Goal: Task Accomplishment & Management: Use online tool/utility

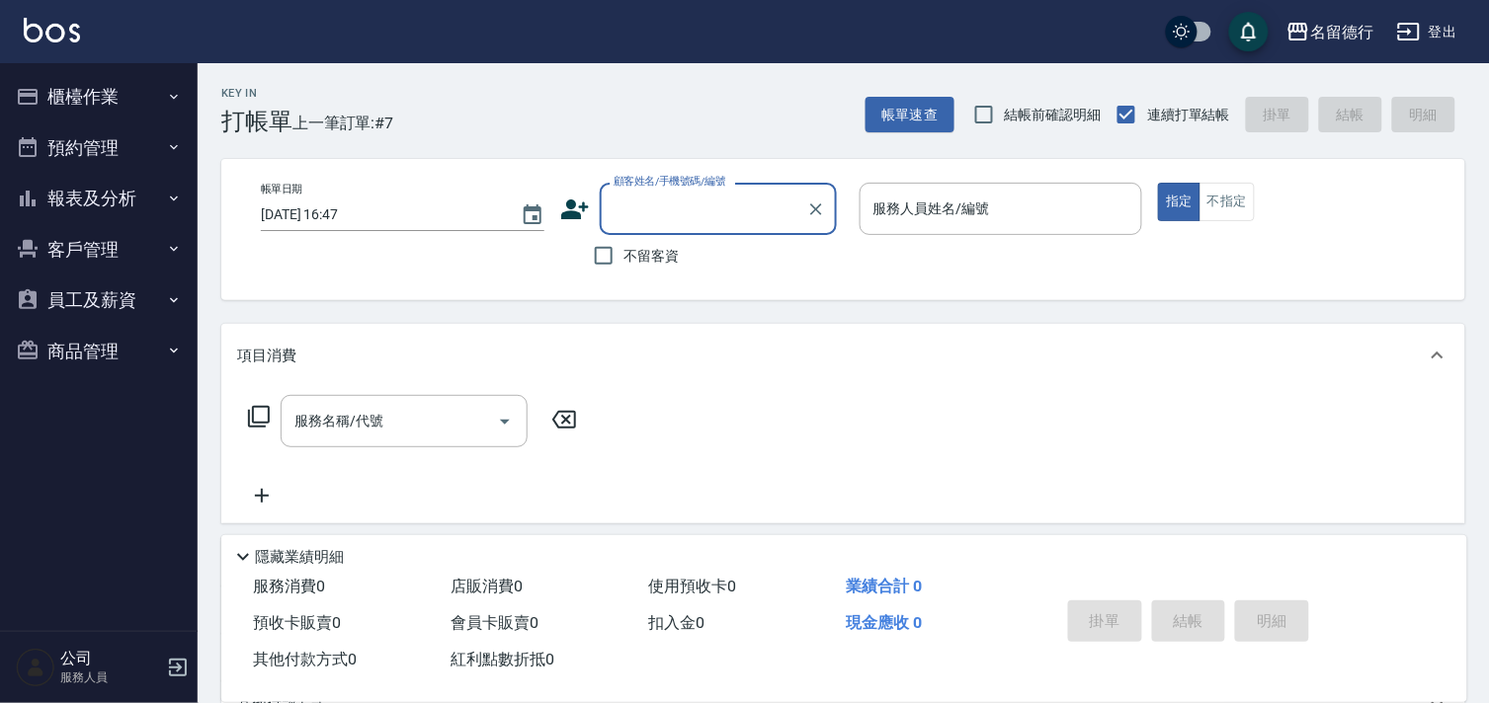
click at [51, 100] on button "櫃檯作業" at bounding box center [99, 96] width 182 height 51
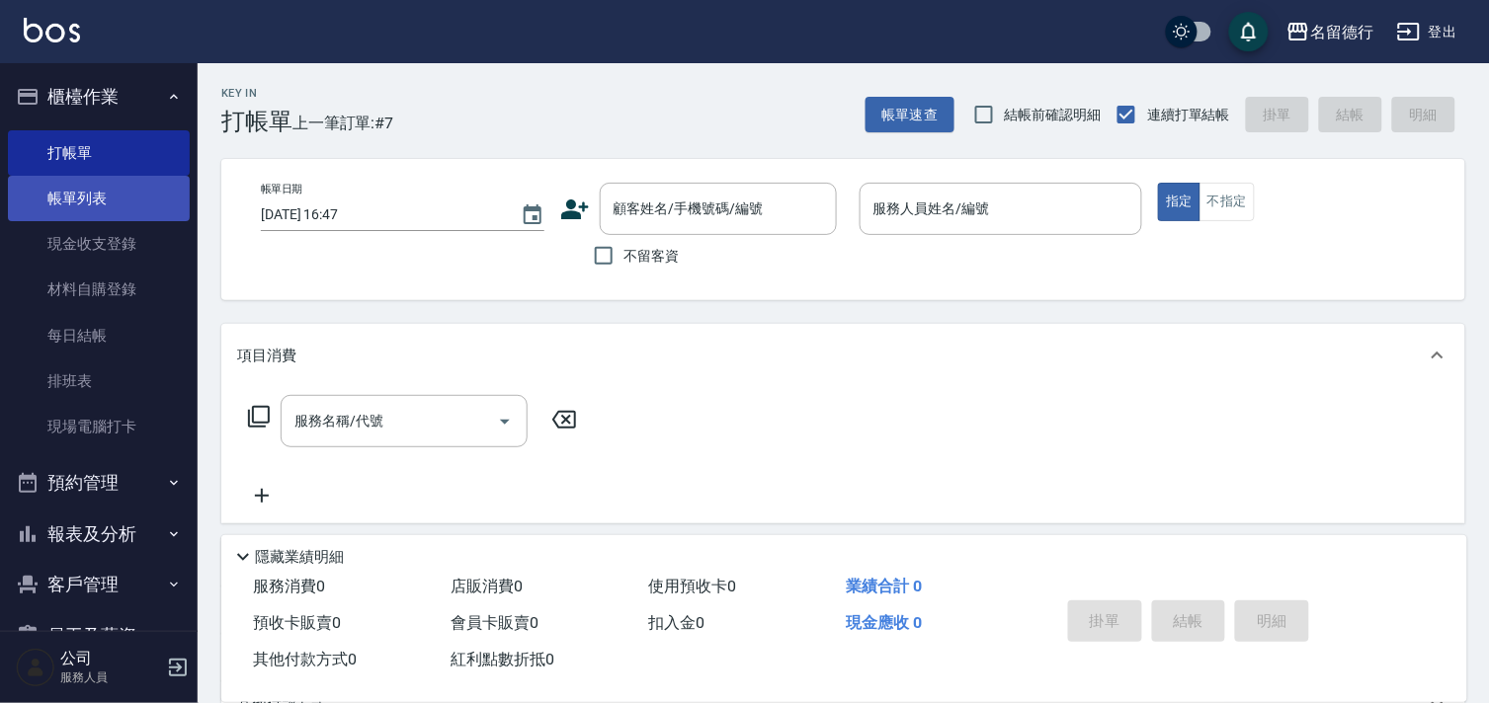
click at [85, 202] on link "帳單列表" at bounding box center [99, 198] width 182 height 45
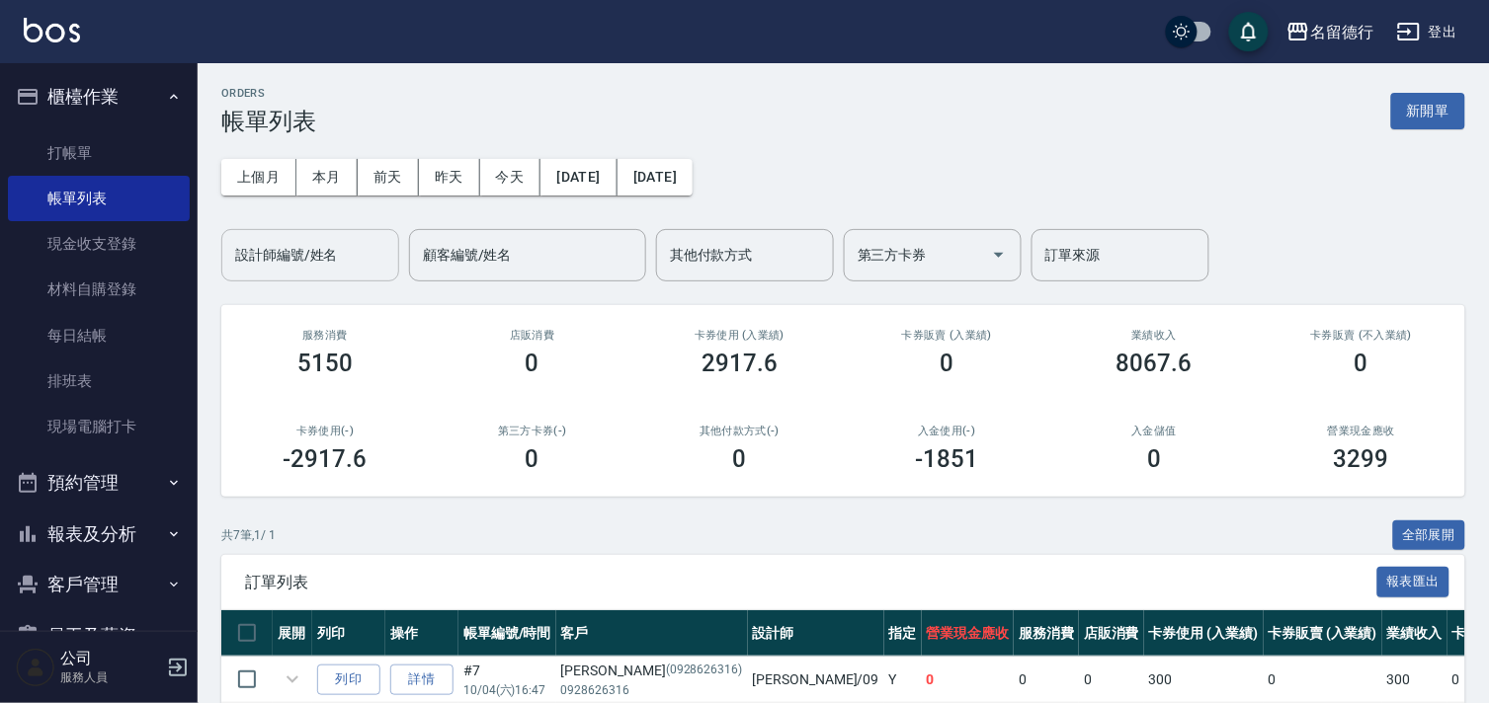
click at [289, 245] on div "設計師編號/姓名 設計師編號/姓名" at bounding box center [310, 255] width 178 height 52
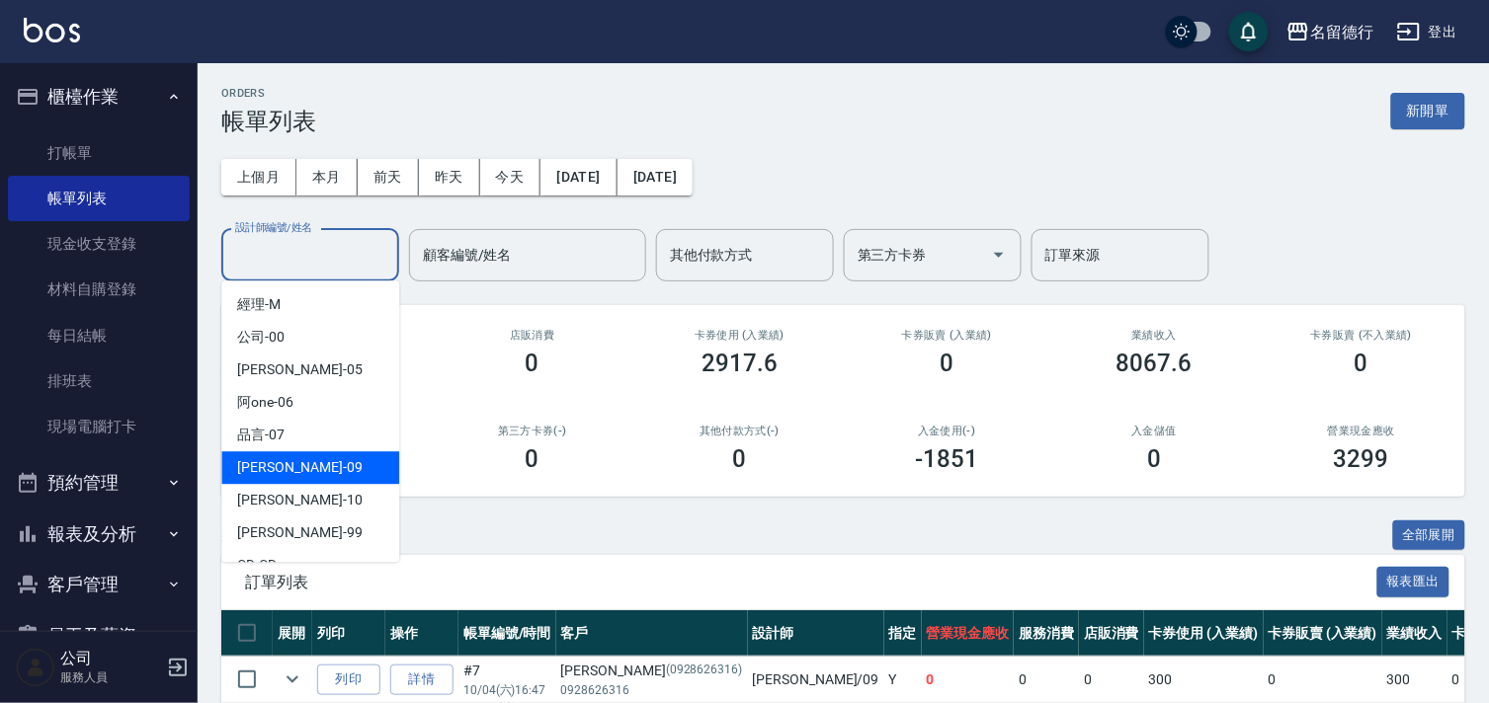
click at [273, 469] on span "[PERSON_NAME] -09" at bounding box center [299, 467] width 124 height 21
type input "[PERSON_NAME]-09"
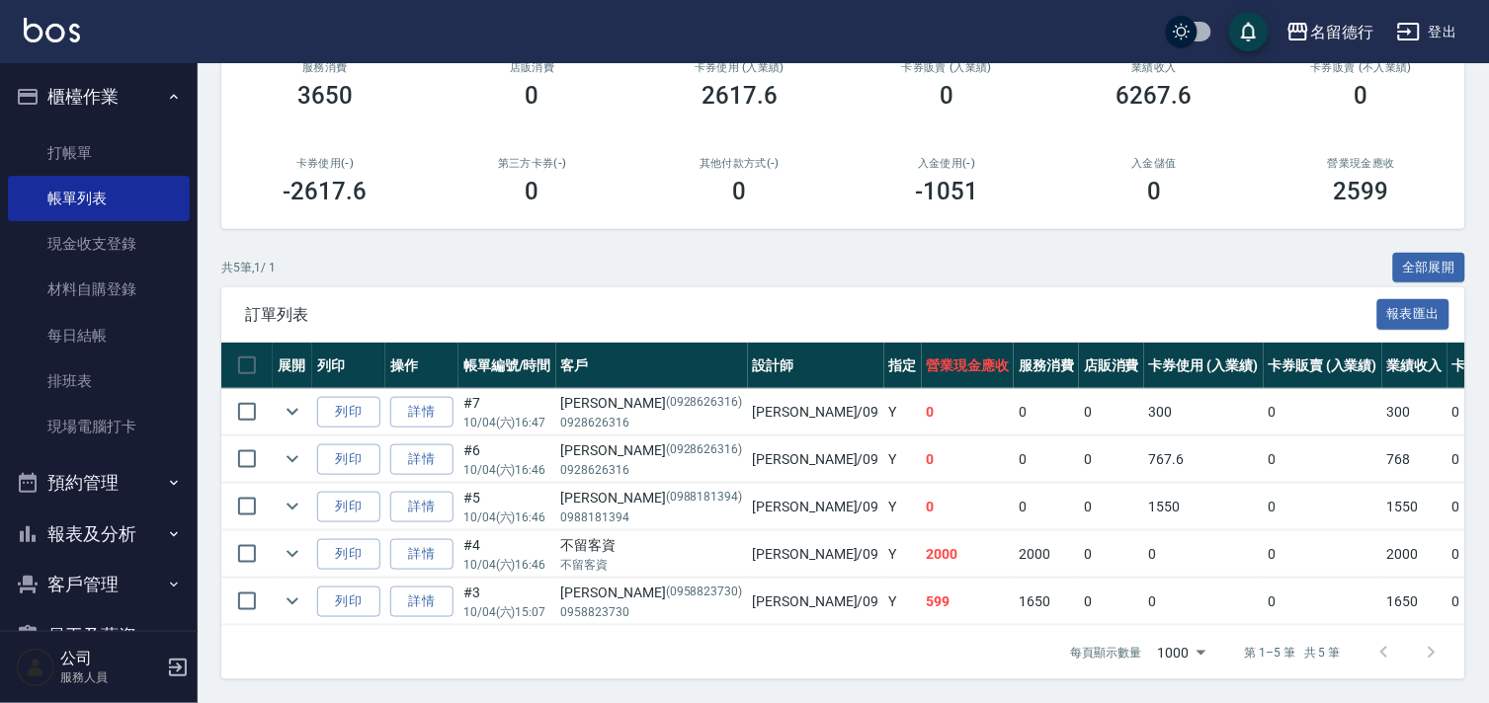
scroll to position [285, 0]
click at [81, 148] on link "打帳單" at bounding box center [99, 152] width 182 height 45
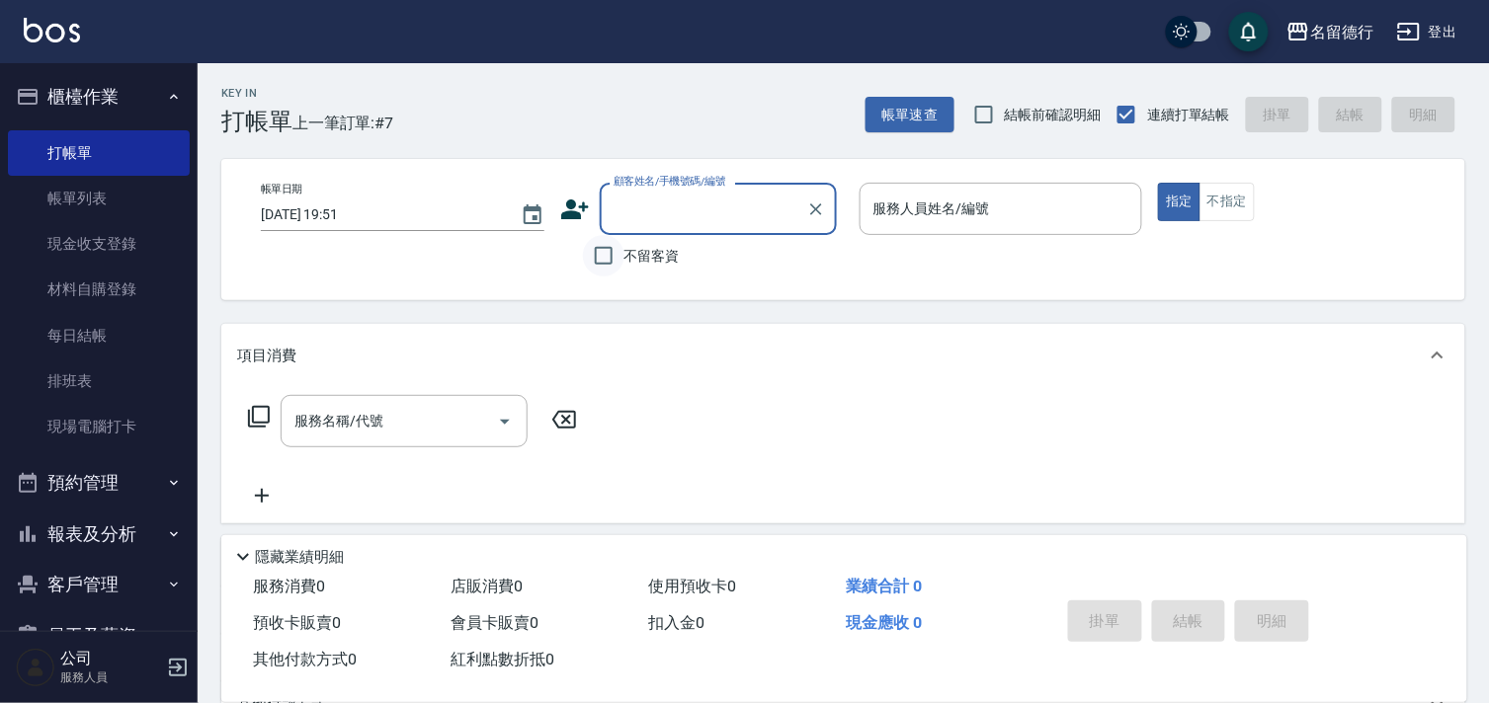
click at [595, 251] on input "不留客資" at bounding box center [603, 255] width 41 height 41
checkbox input "true"
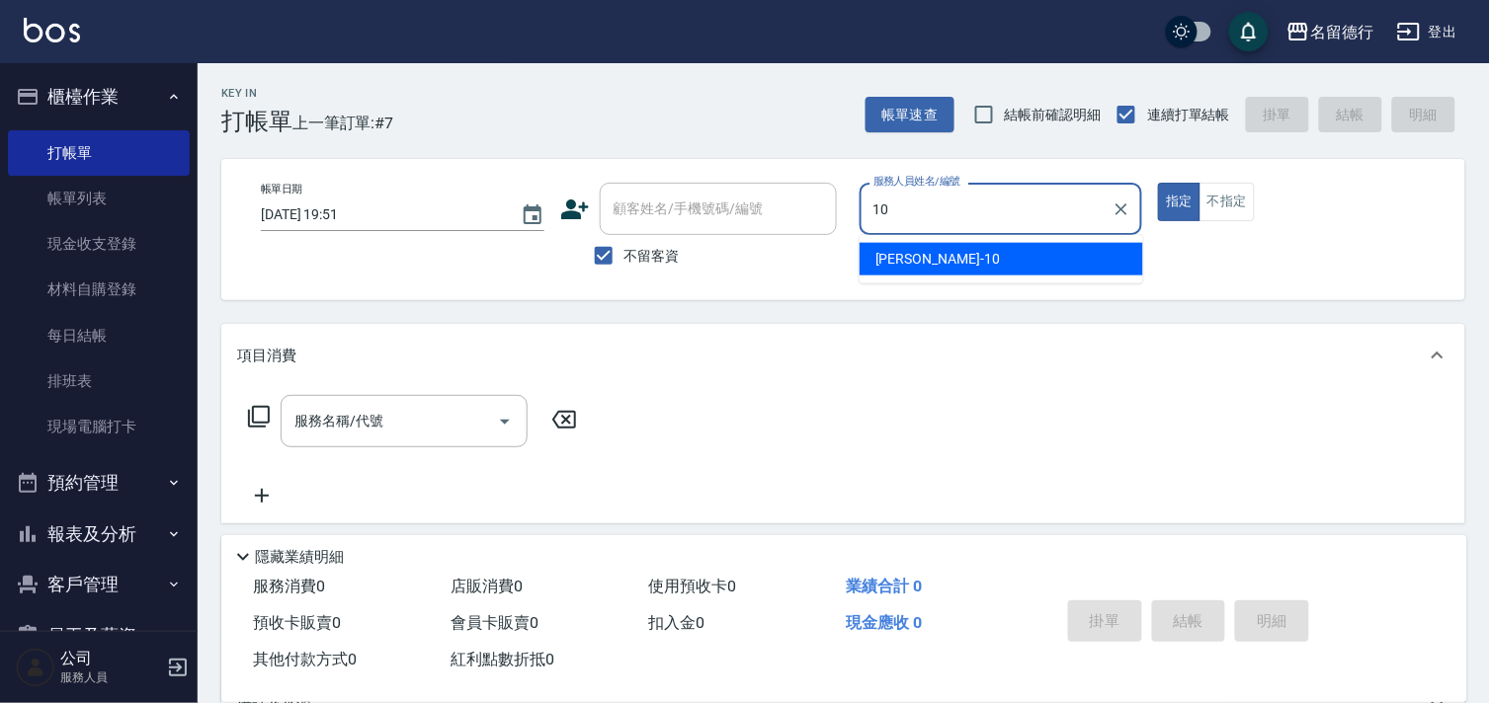
type input "[PERSON_NAME]-10"
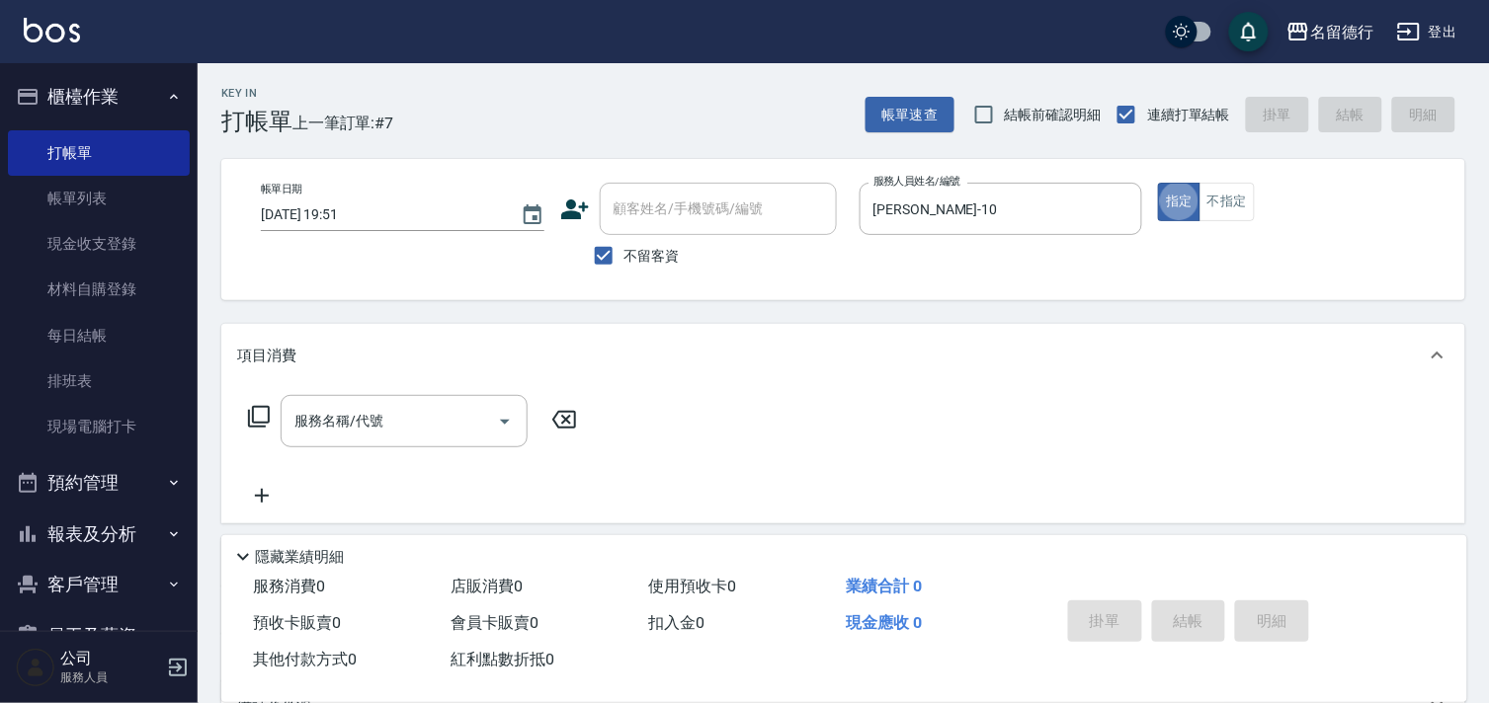
type button "true"
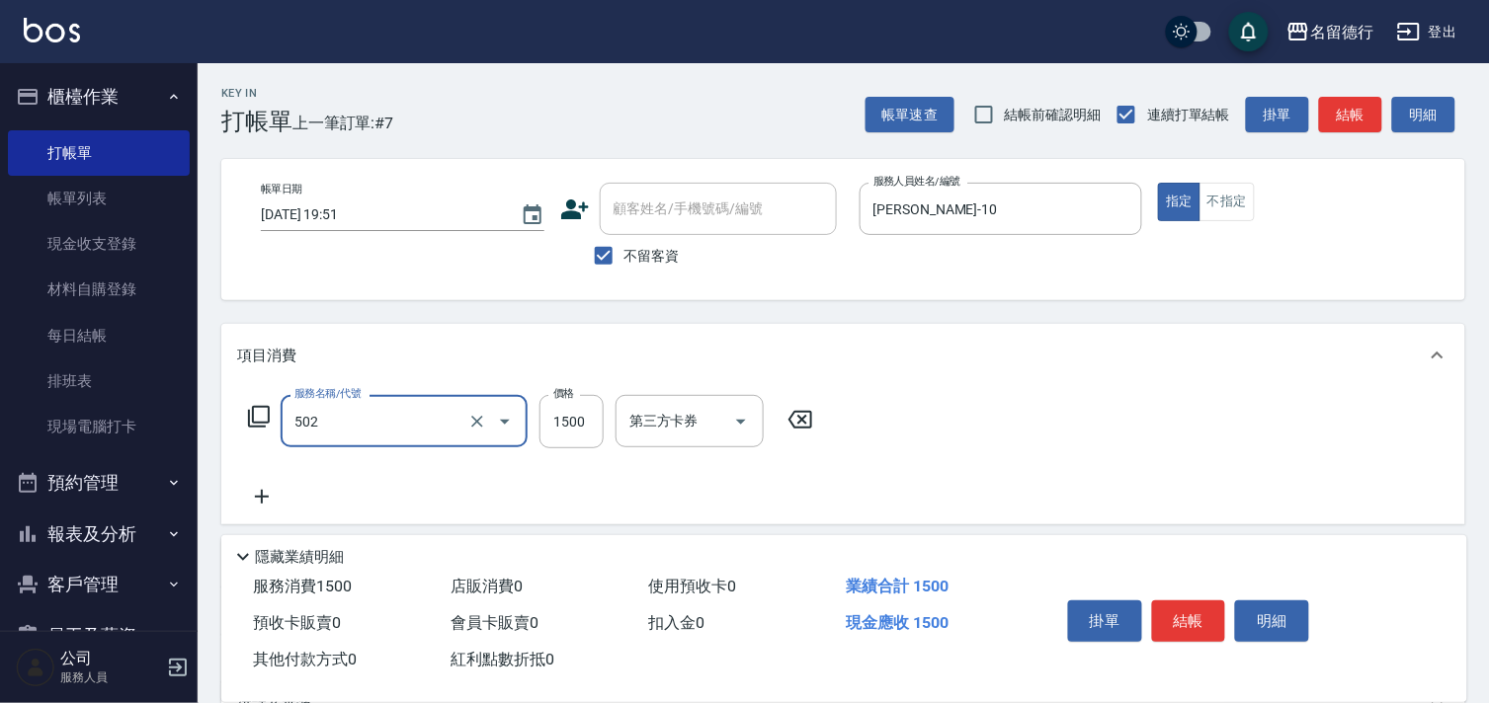
type input "染髮(502)"
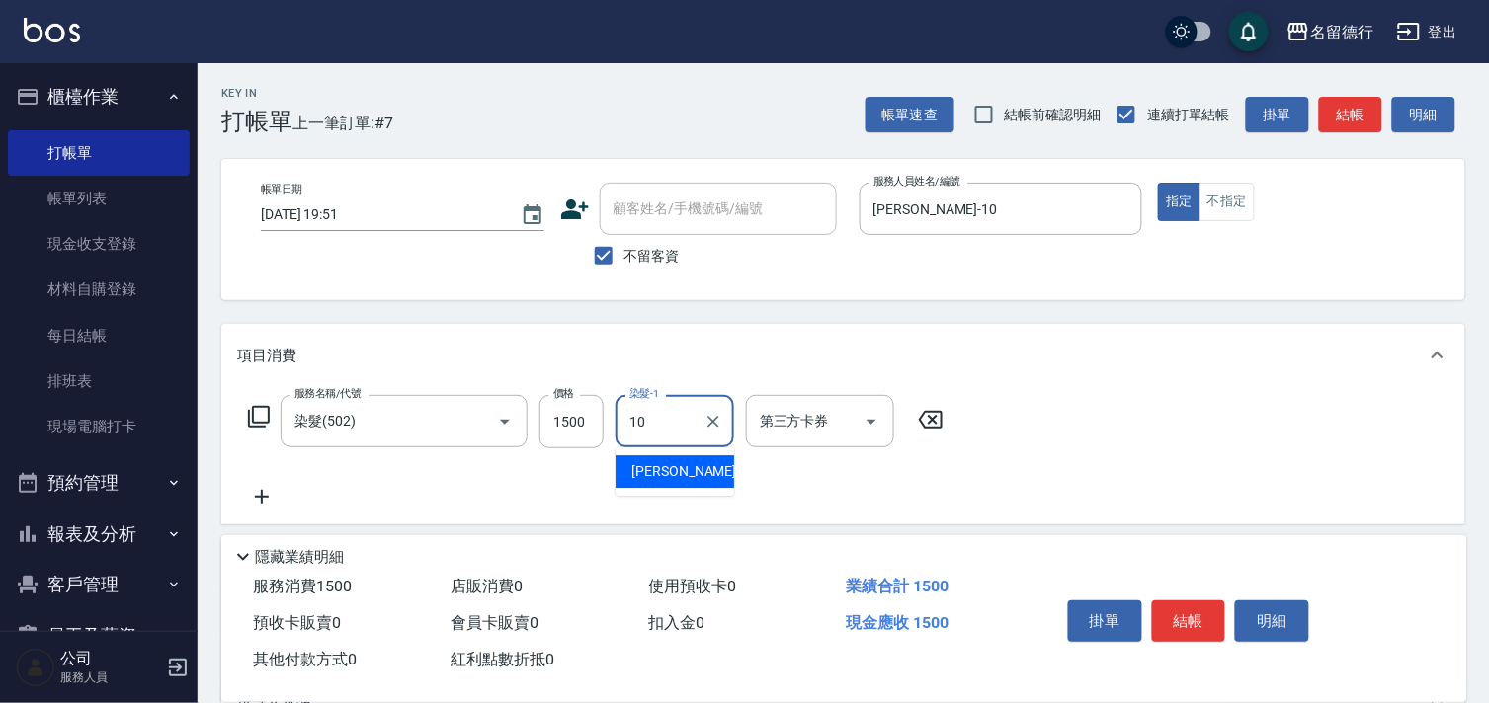
type input "[PERSON_NAME]-10"
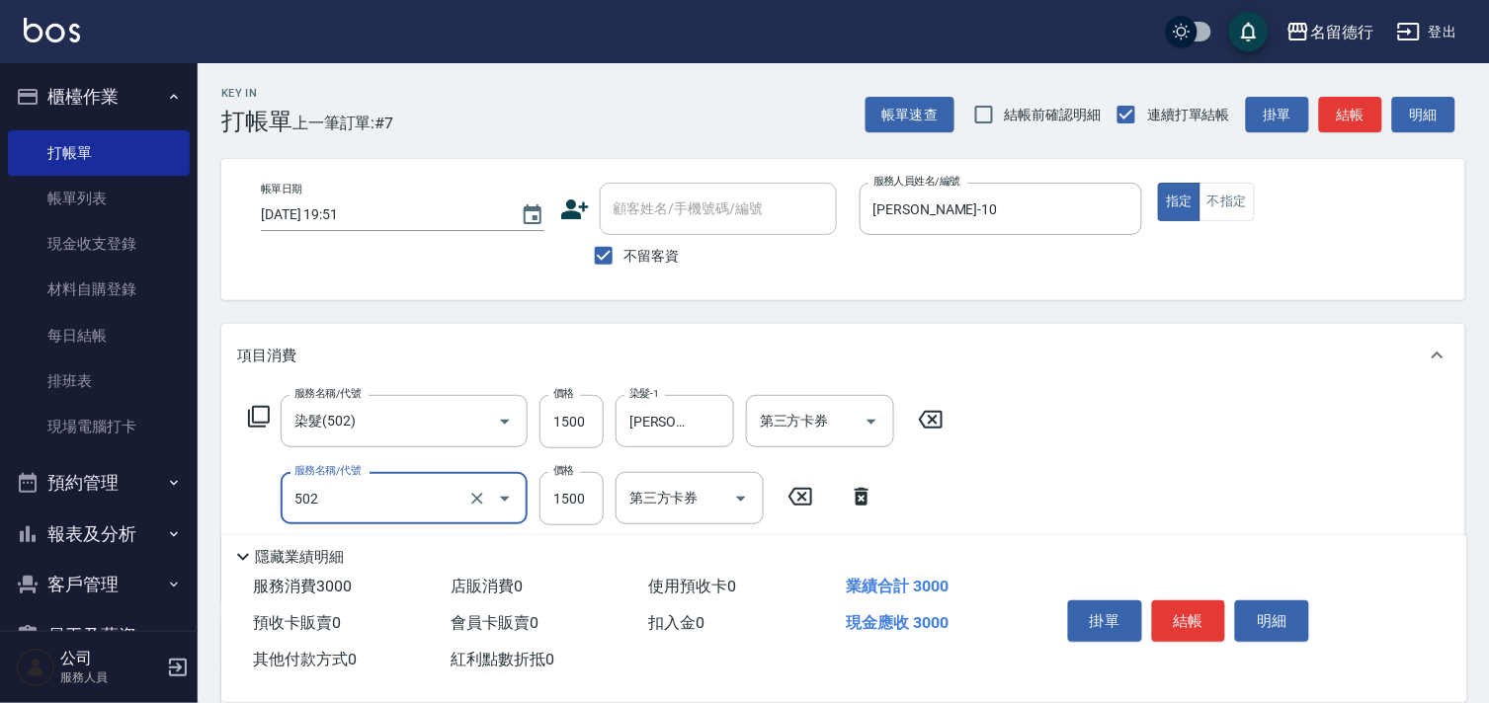
type input "染髮(502)"
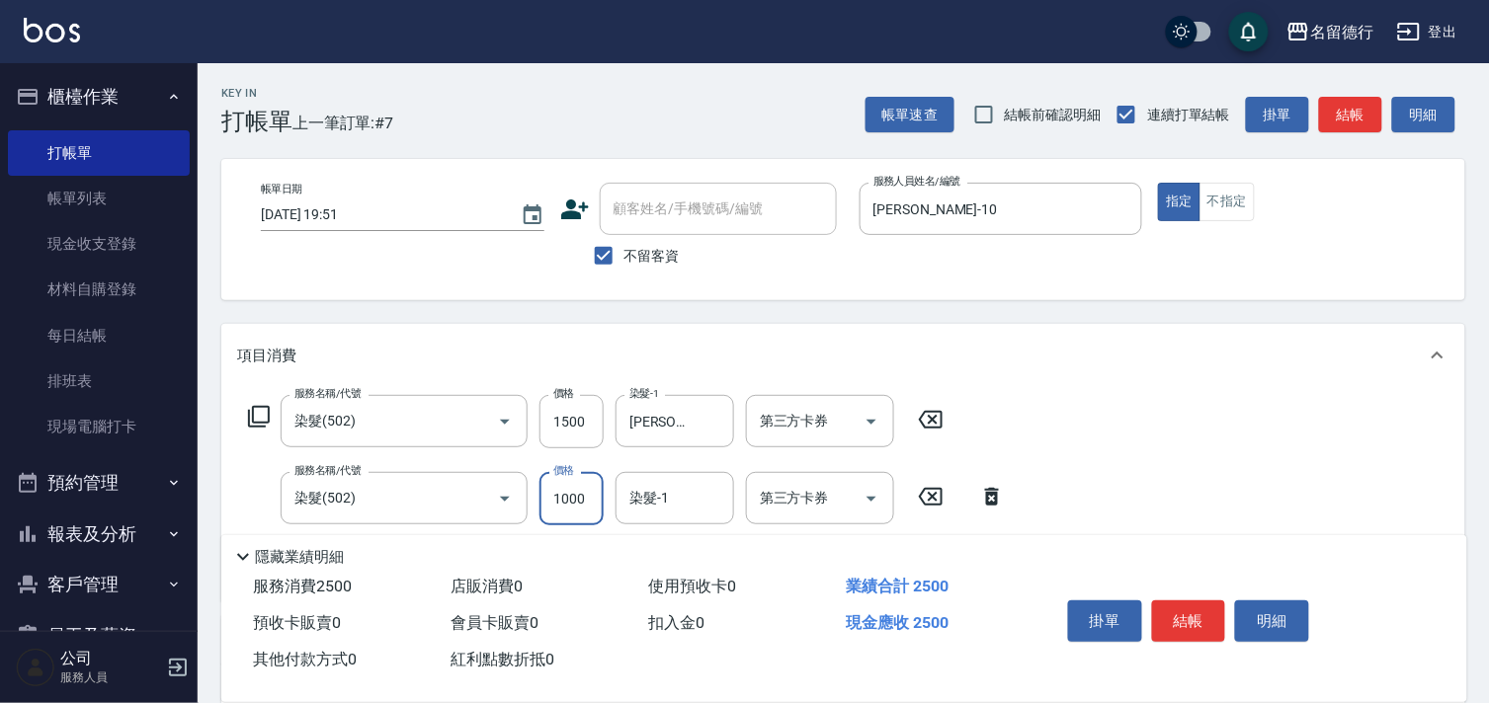
type input "1000"
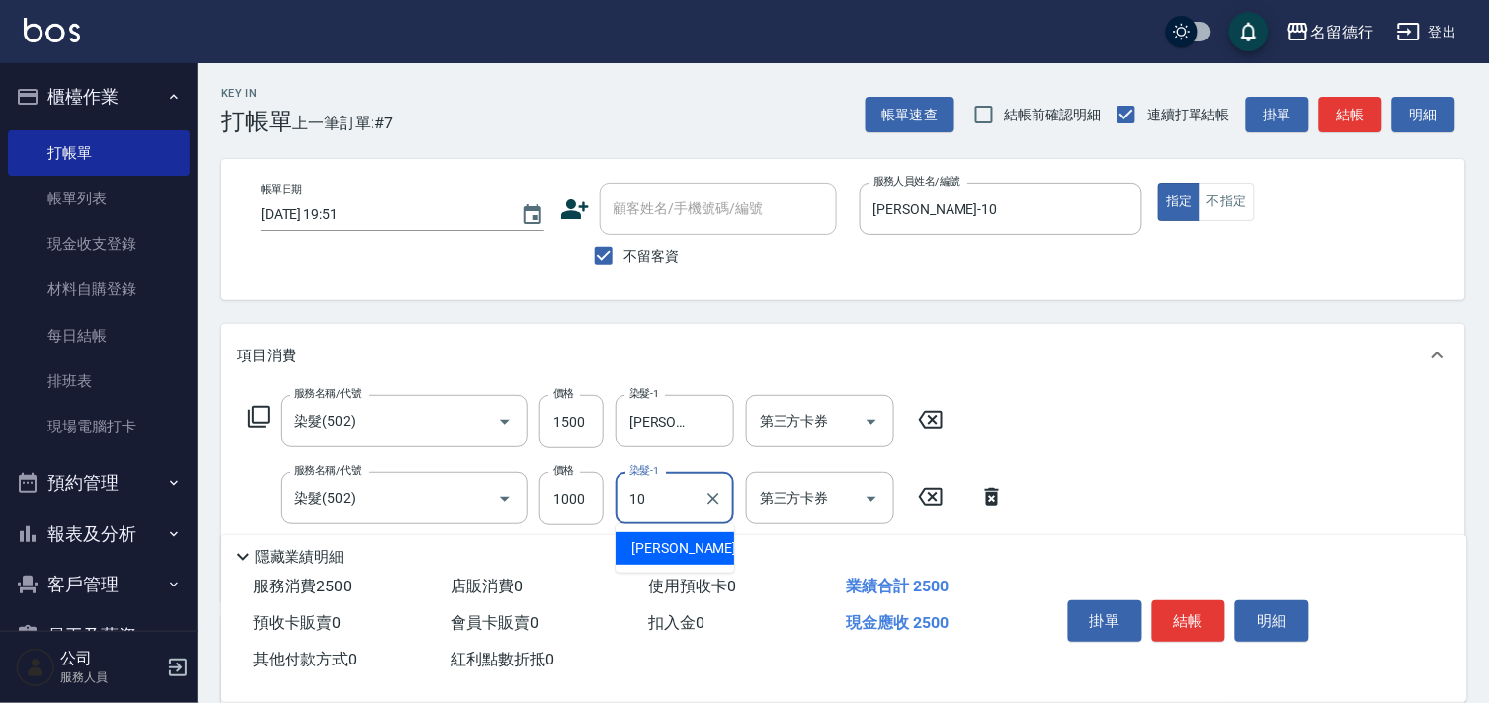
type input "[PERSON_NAME]-10"
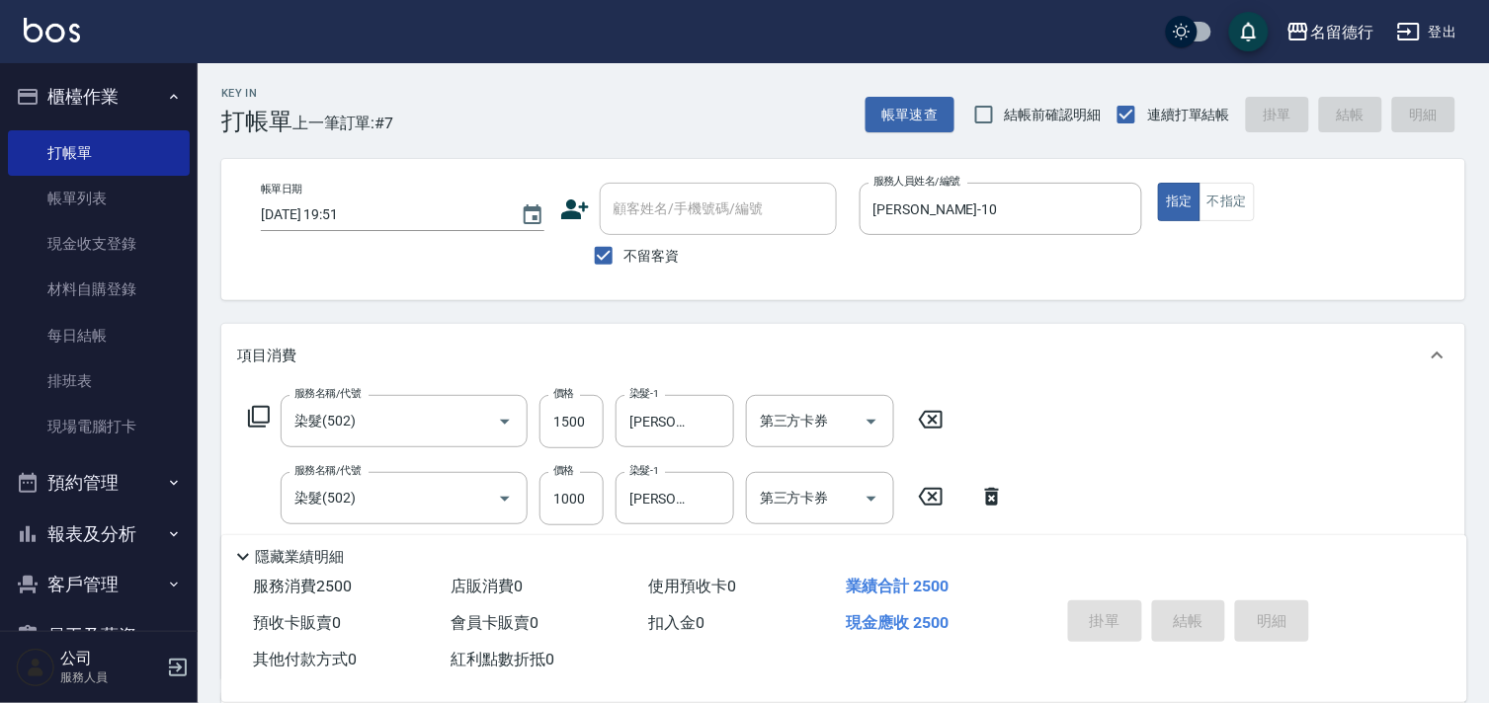
type input "[DATE] 20:17"
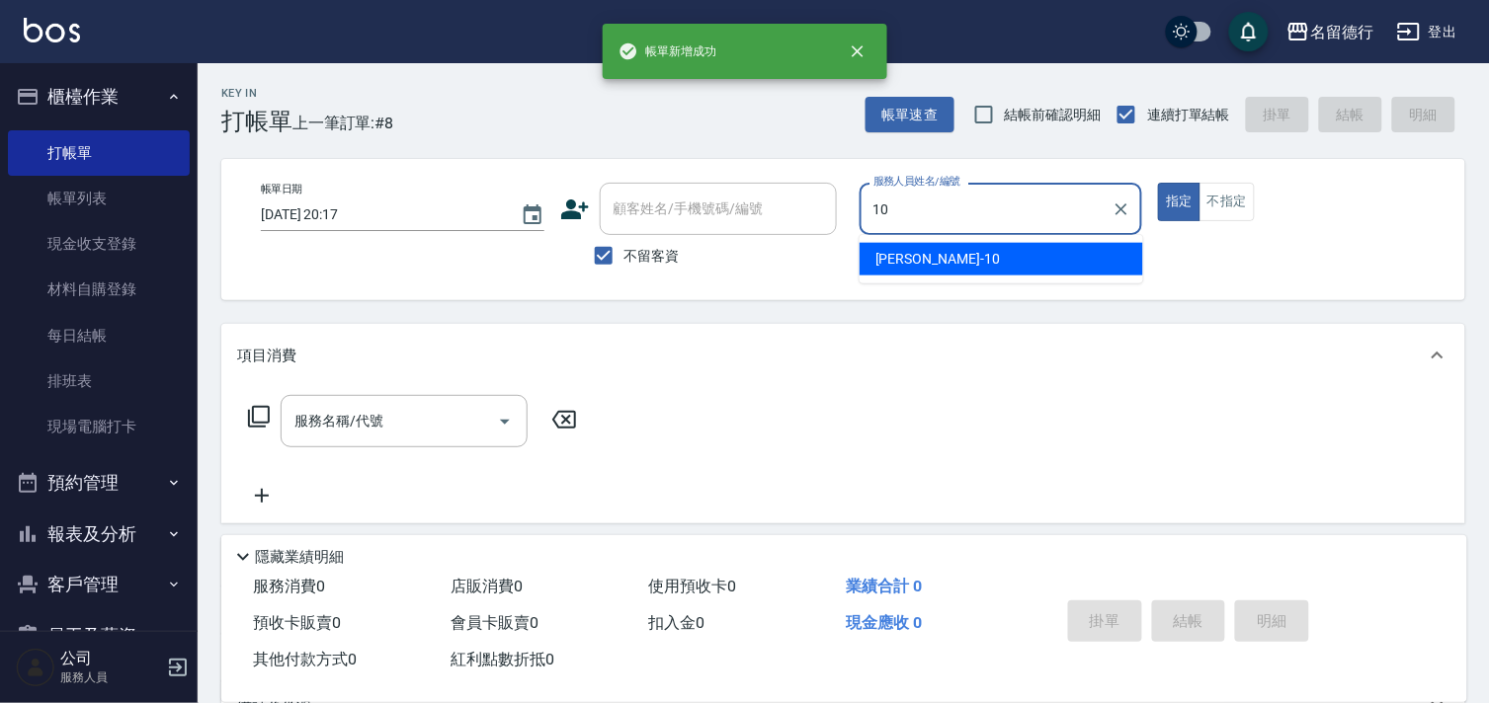
type input "[PERSON_NAME]-10"
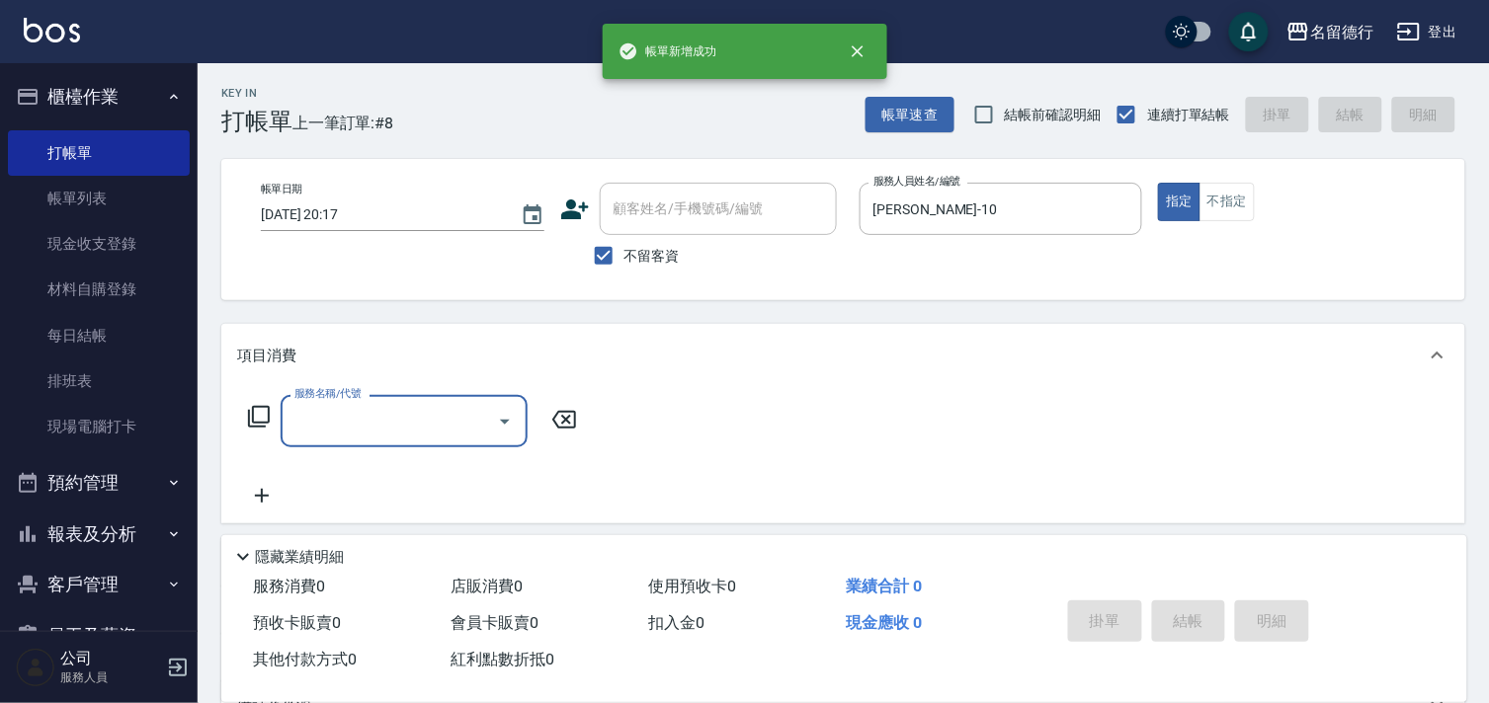
click at [257, 416] on icon at bounding box center [259, 417] width 24 height 24
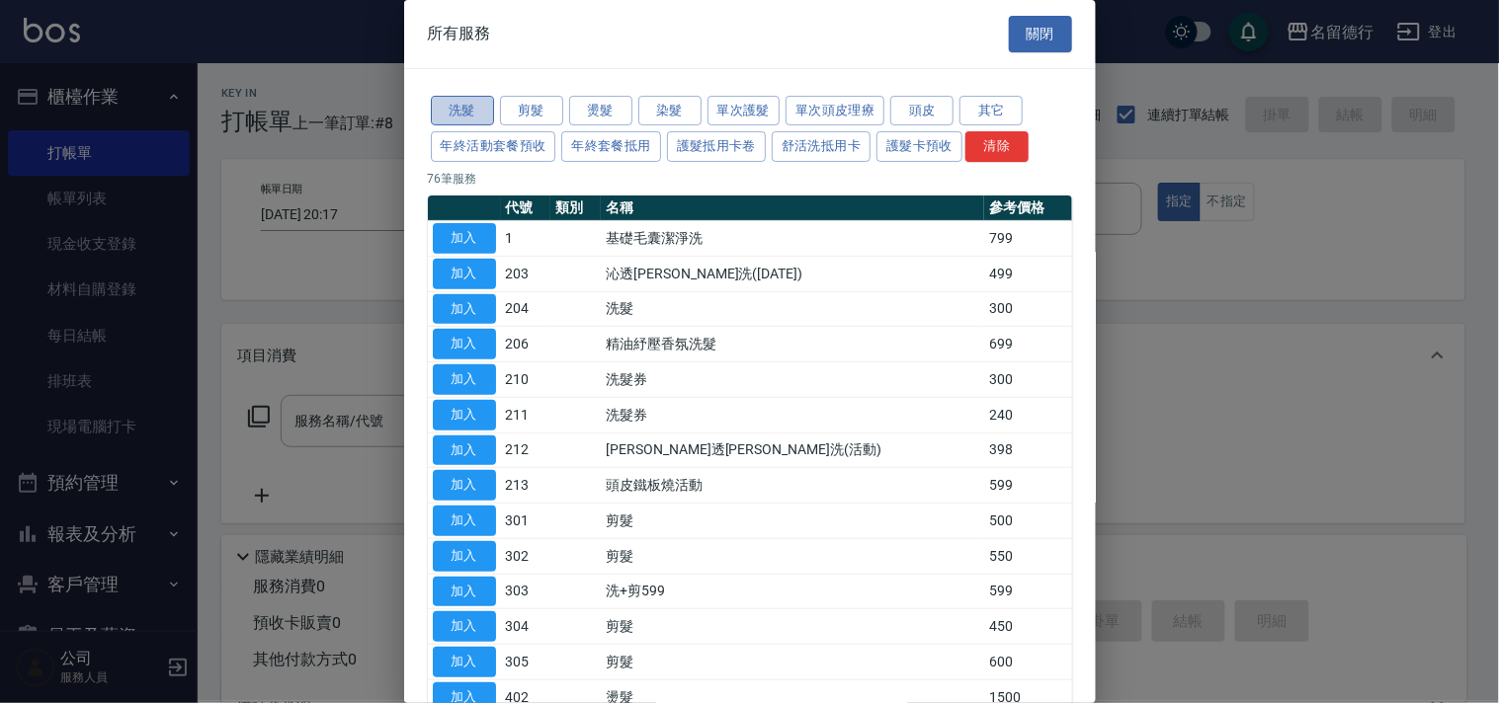
click at [470, 106] on button "洗髮" at bounding box center [462, 111] width 63 height 31
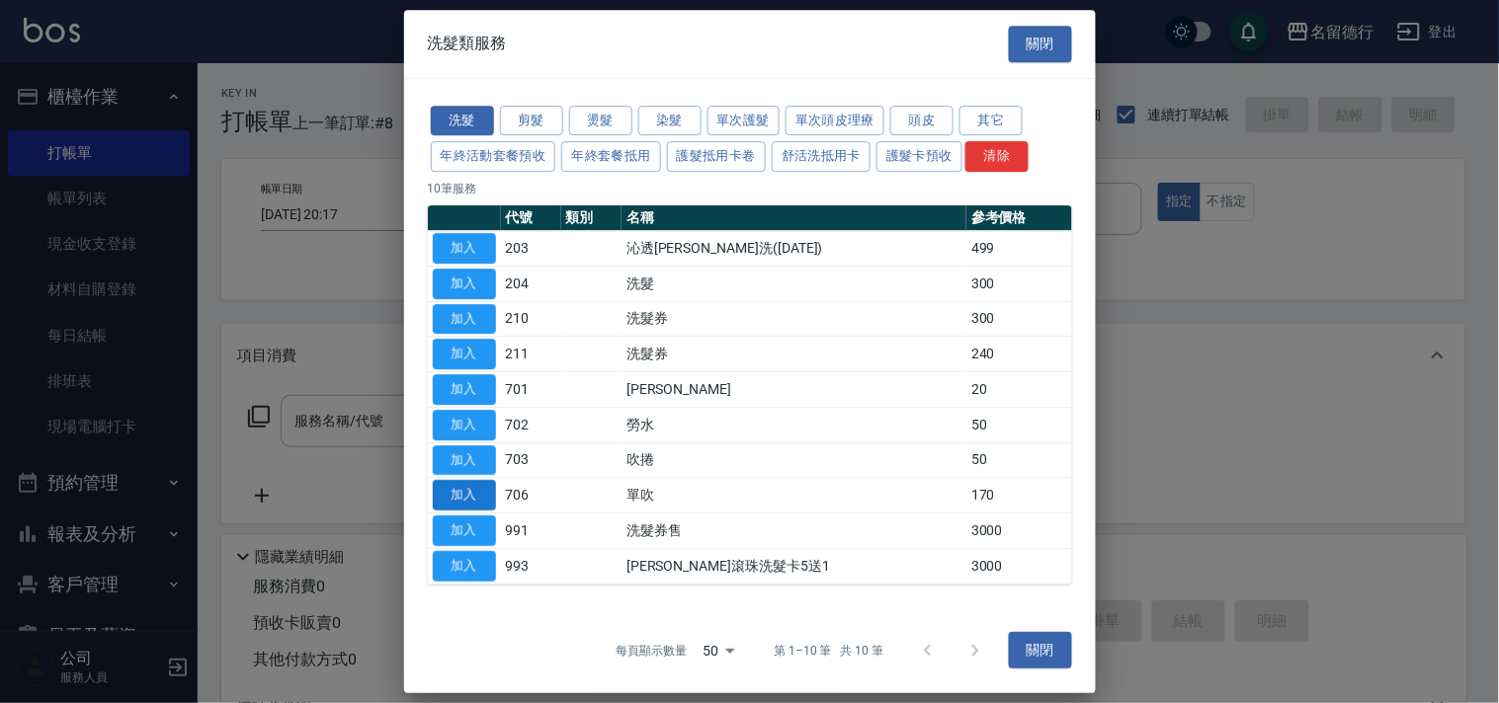
click at [477, 489] on button "加入" at bounding box center [464, 495] width 63 height 31
type input "單吹(706)"
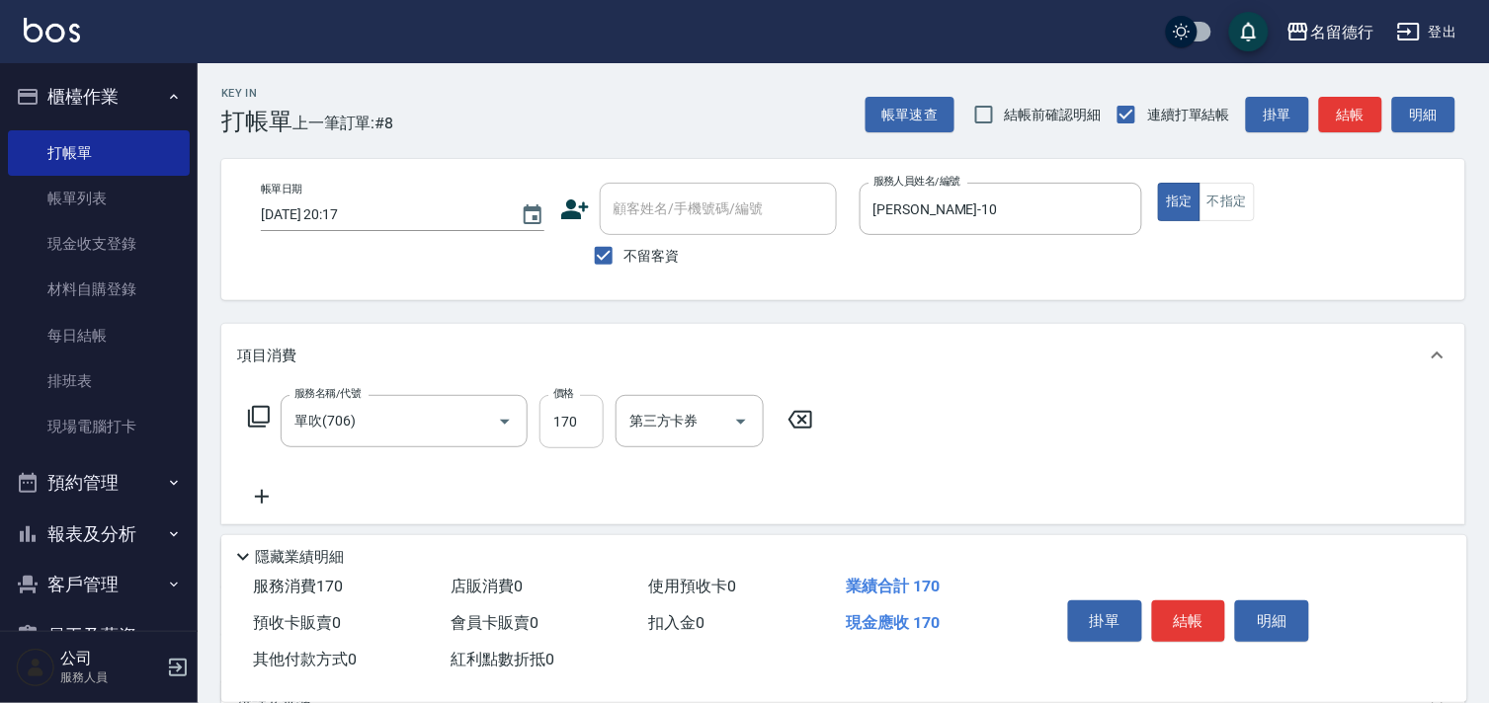
click at [573, 432] on input "170" at bounding box center [571, 421] width 64 height 53
type input "250"
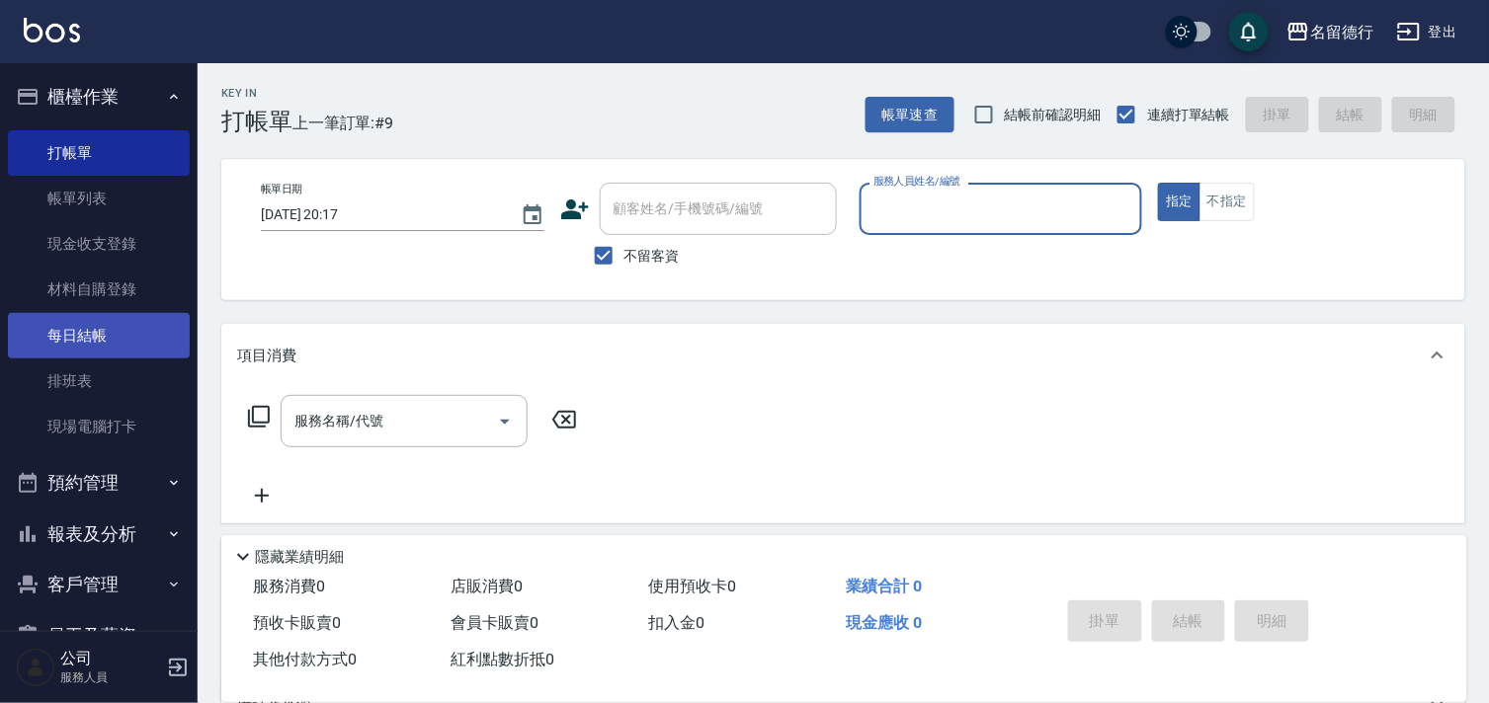
click at [22, 321] on link "每日結帳" at bounding box center [99, 335] width 182 height 45
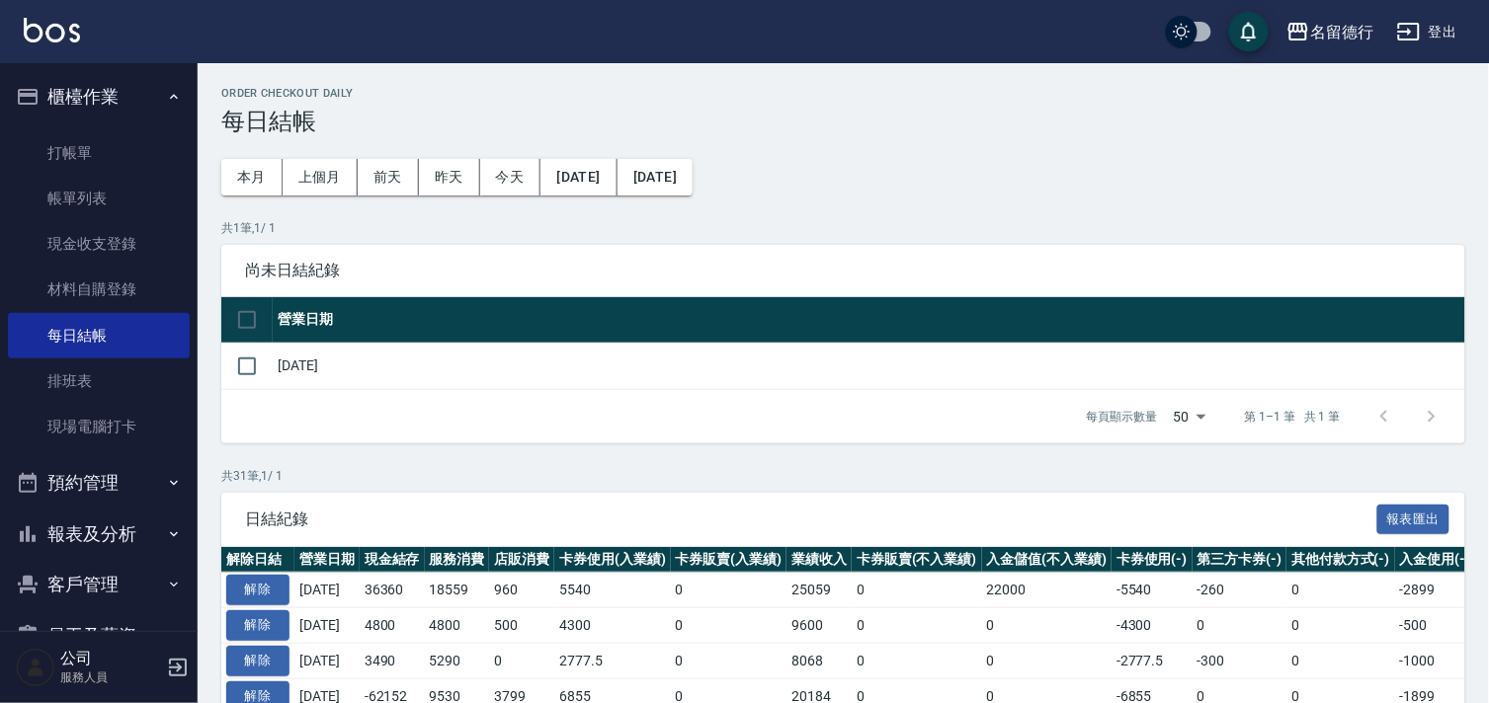
click at [244, 327] on input "checkbox" at bounding box center [246, 319] width 41 height 41
checkbox input "true"
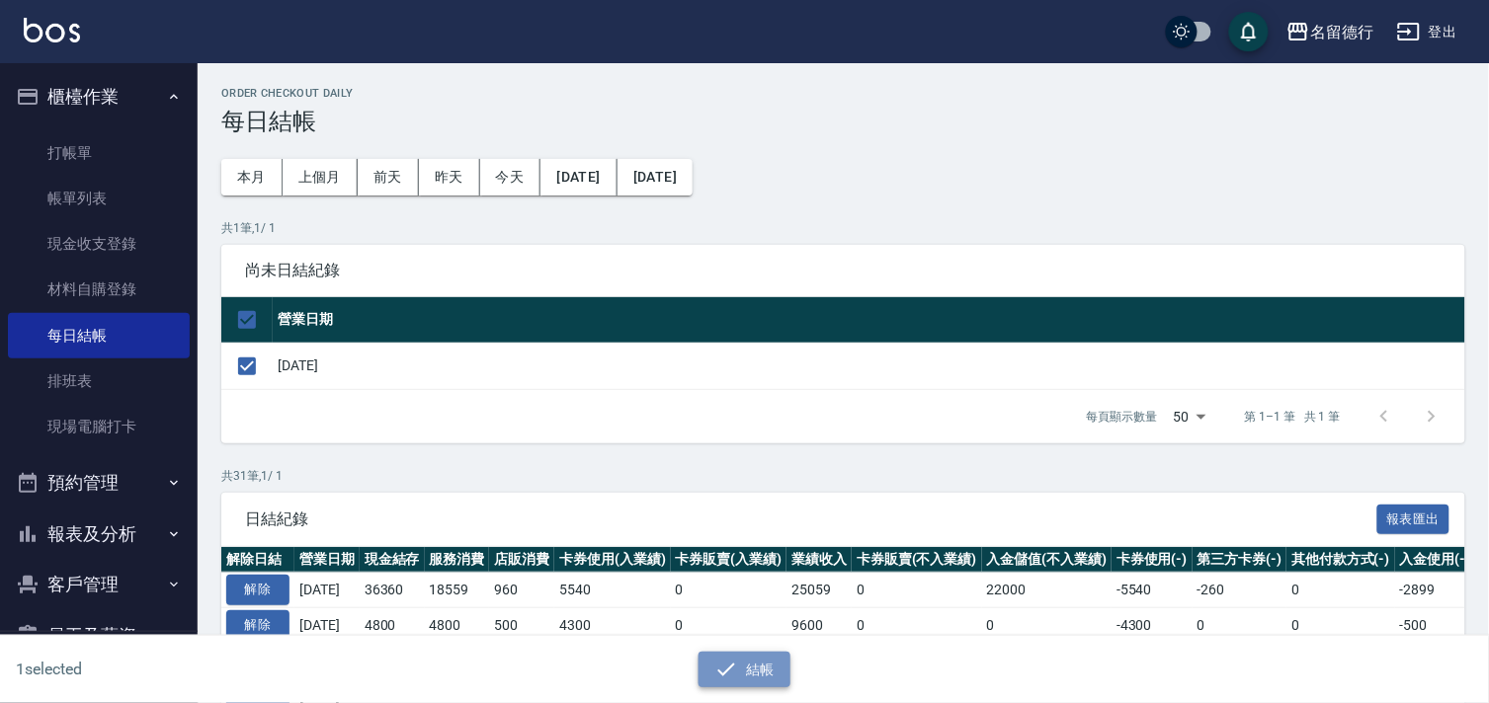
click at [714, 659] on icon "button" at bounding box center [726, 670] width 24 height 24
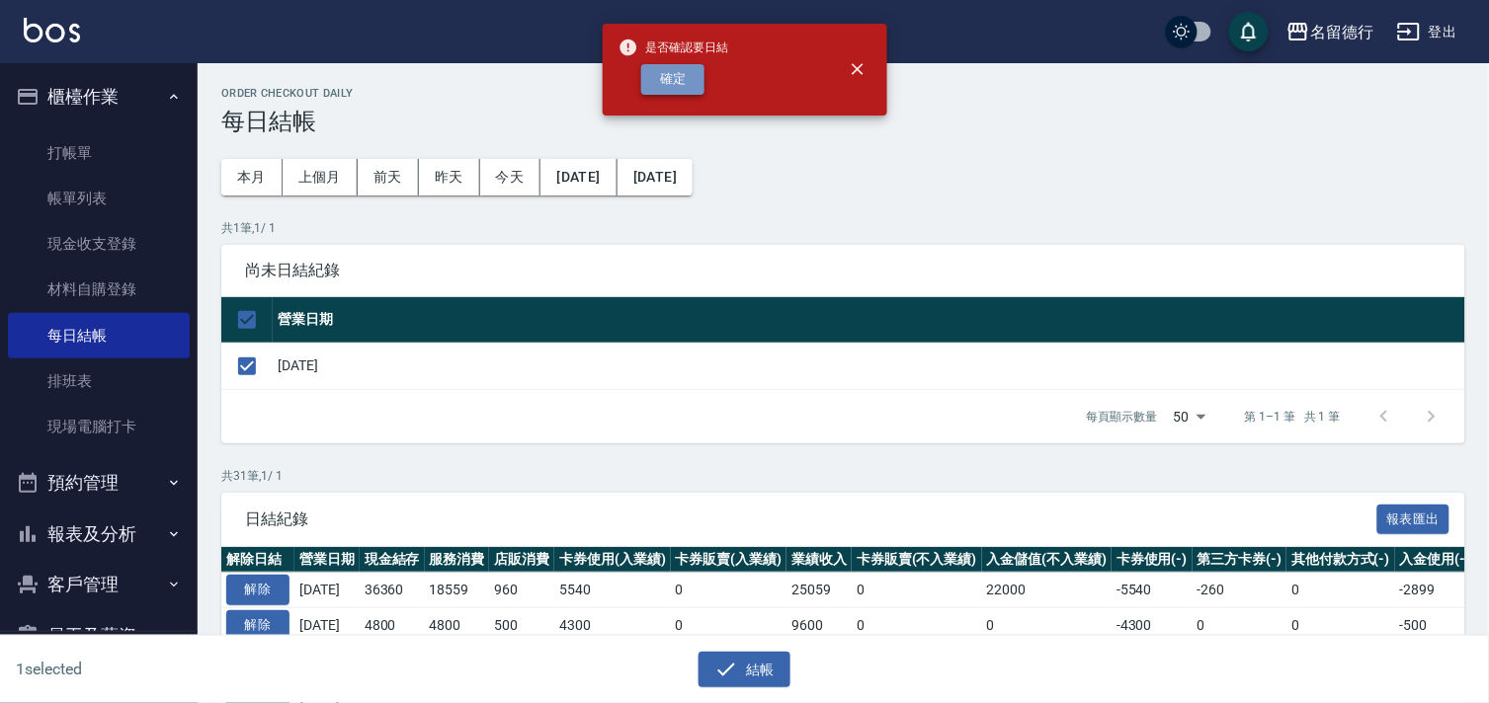
click at [698, 76] on button "確定" at bounding box center [672, 79] width 63 height 31
checkbox input "false"
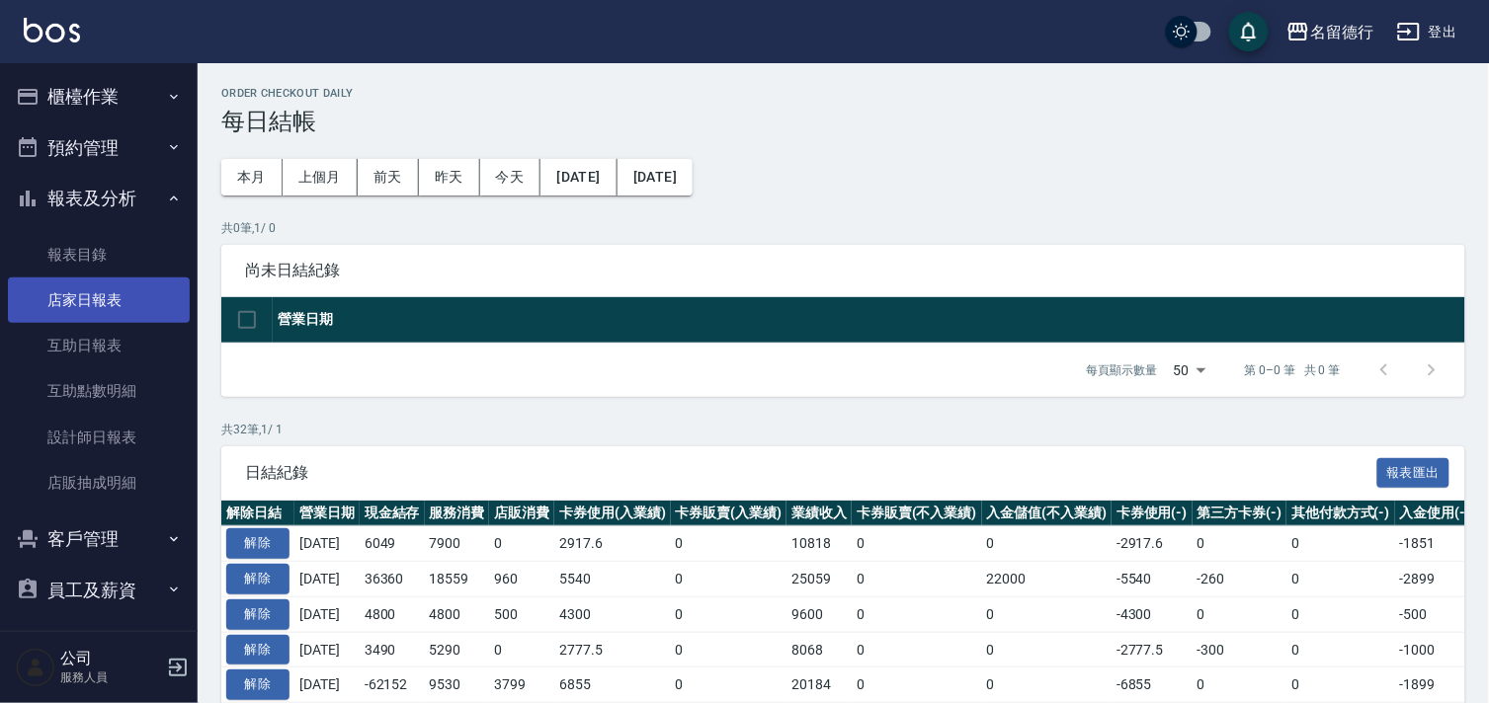
click at [72, 302] on link "店家日報表" at bounding box center [99, 300] width 182 height 45
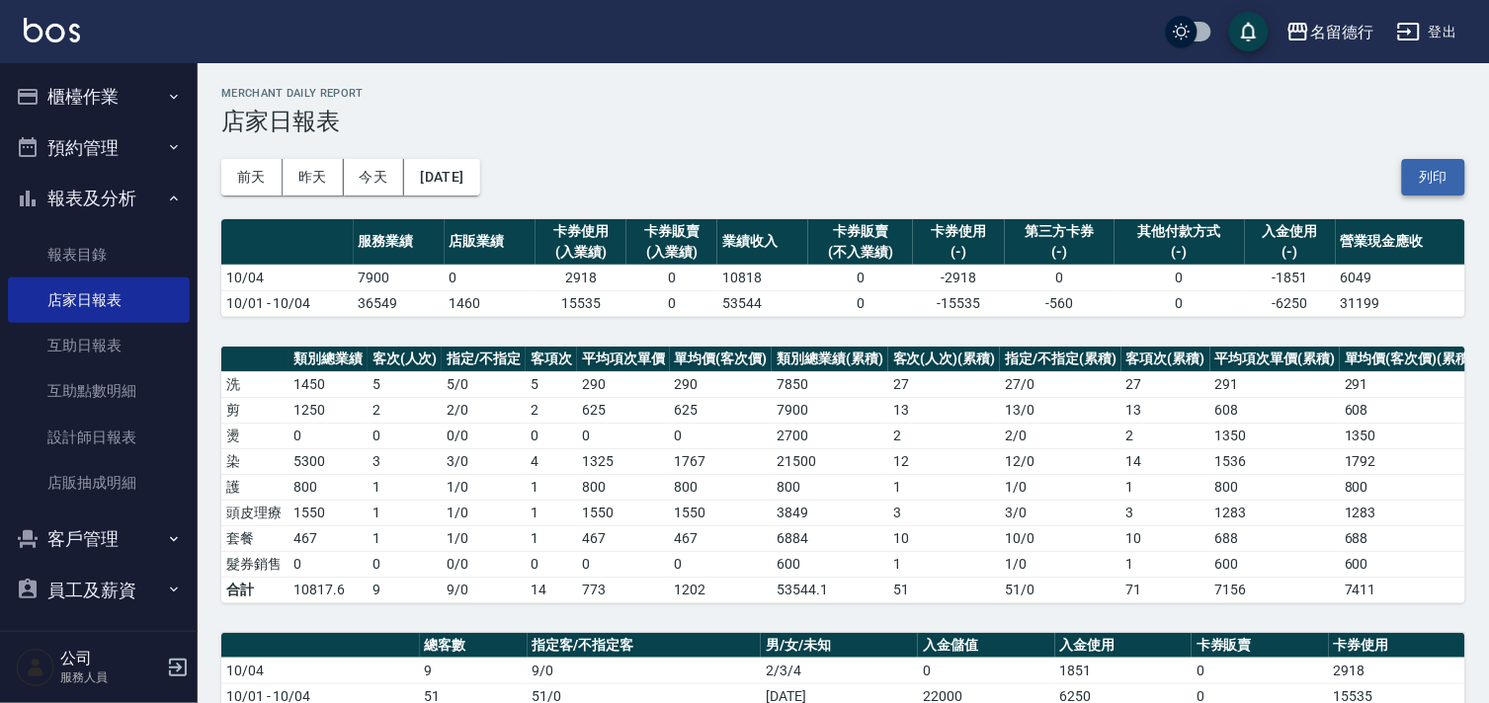
click at [1437, 172] on button "列印" at bounding box center [1433, 177] width 63 height 37
click at [67, 442] on link "設計師日報表" at bounding box center [99, 437] width 182 height 45
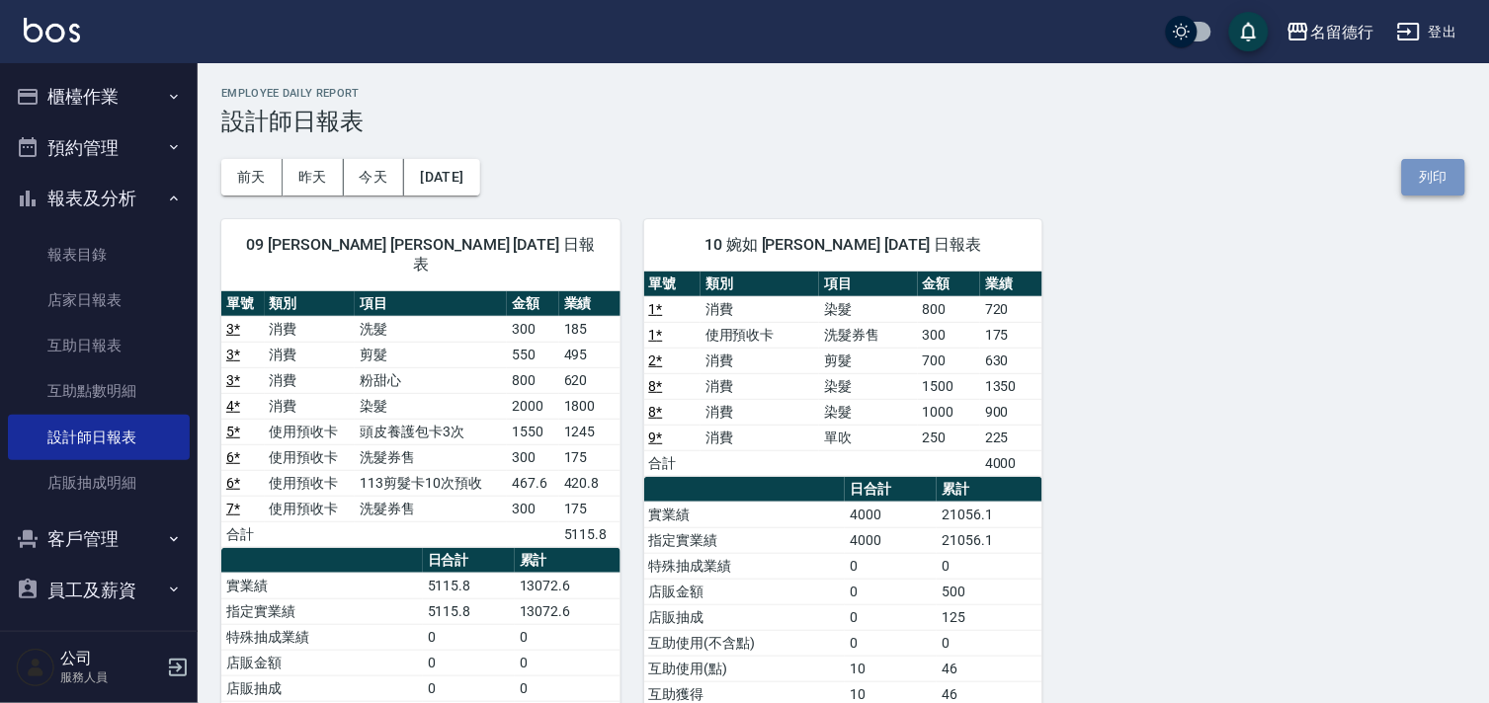
click at [1430, 178] on button "列印" at bounding box center [1433, 177] width 63 height 37
